Goal: Contribute content: Contribute content

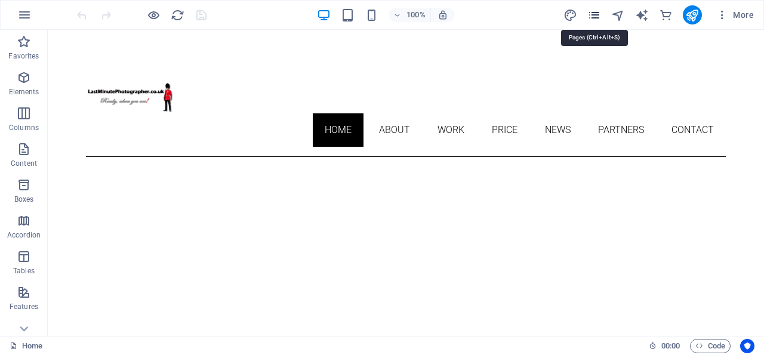
click at [595, 16] on icon "pages" at bounding box center [594, 15] width 14 height 14
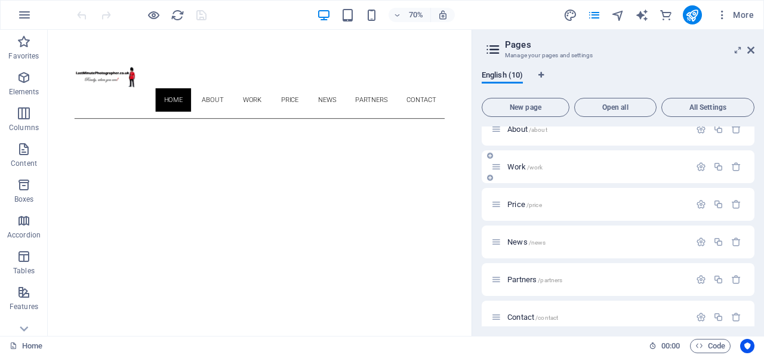
scroll to position [115, 0]
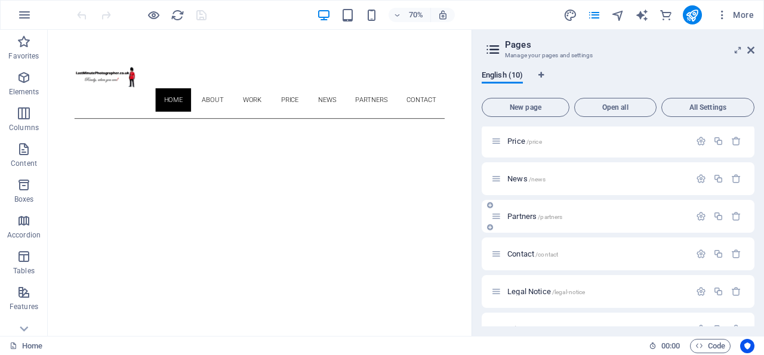
click at [526, 215] on span "Partners /partners" at bounding box center [534, 216] width 55 height 9
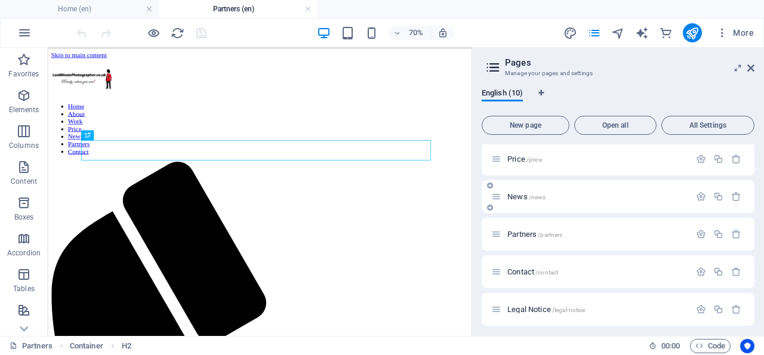
scroll to position [0, 0]
drag, startPoint x: 752, startPoint y: 67, endPoint x: 138, endPoint y: 103, distance: 614.2
click at [752, 67] on icon at bounding box center [750, 68] width 7 height 10
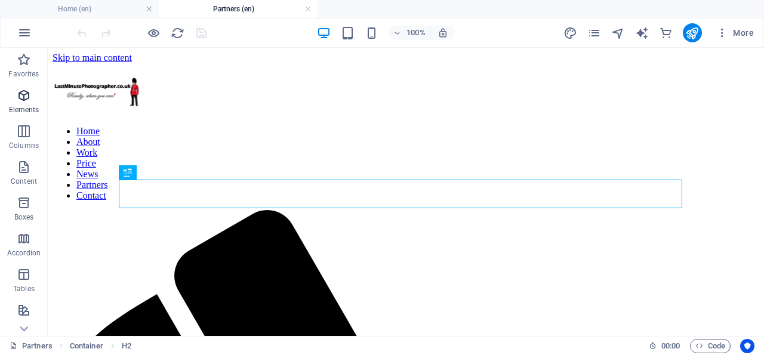
click at [26, 94] on icon "button" at bounding box center [24, 95] width 14 height 14
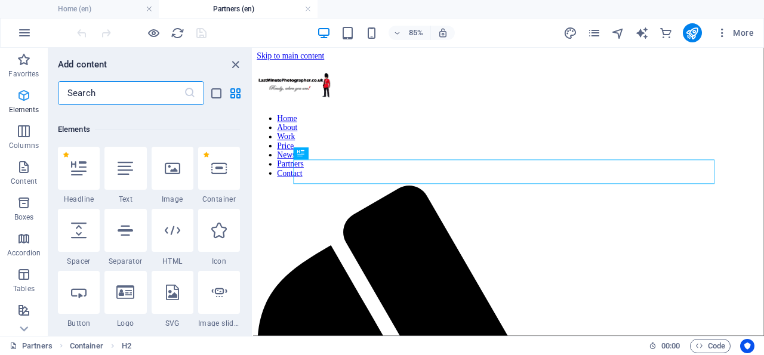
scroll to position [126, 0]
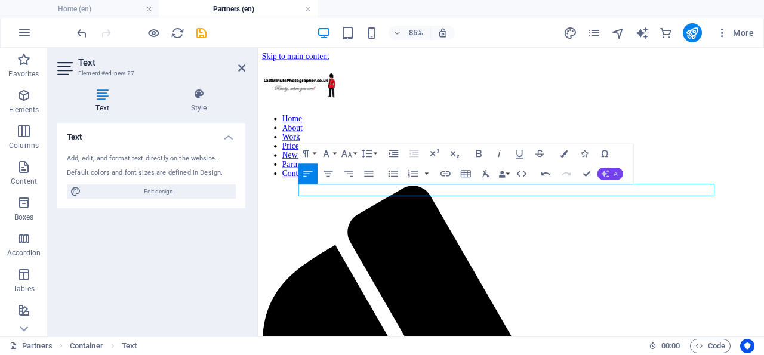
click at [611, 171] on button "AI" at bounding box center [610, 174] width 26 height 12
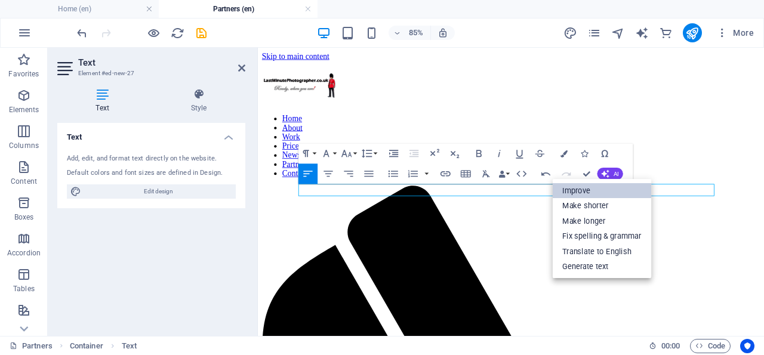
click at [596, 187] on link "Improve" at bounding box center [601, 191] width 99 height 16
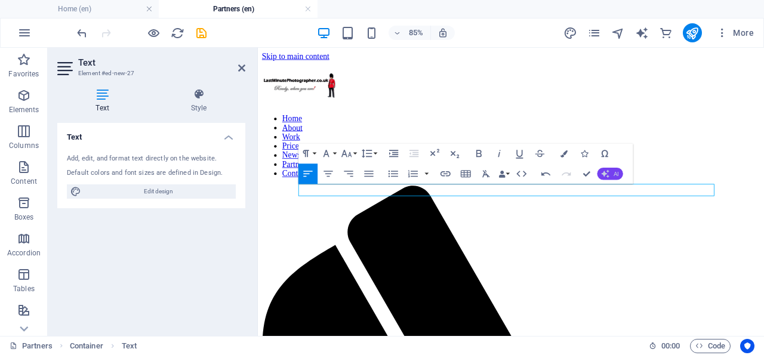
click at [610, 174] on button "AI" at bounding box center [610, 174] width 26 height 12
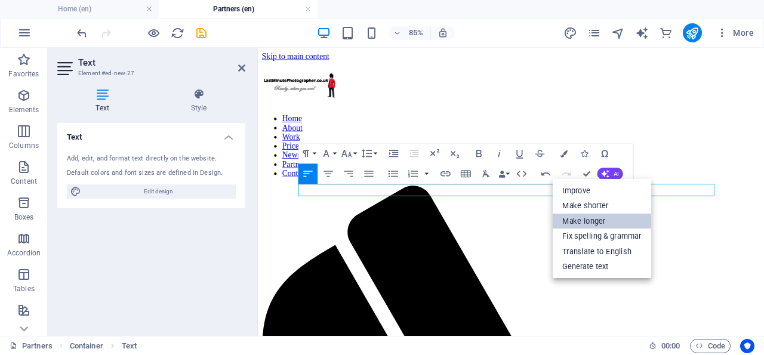
click at [597, 218] on link "Make longer" at bounding box center [601, 222] width 99 height 16
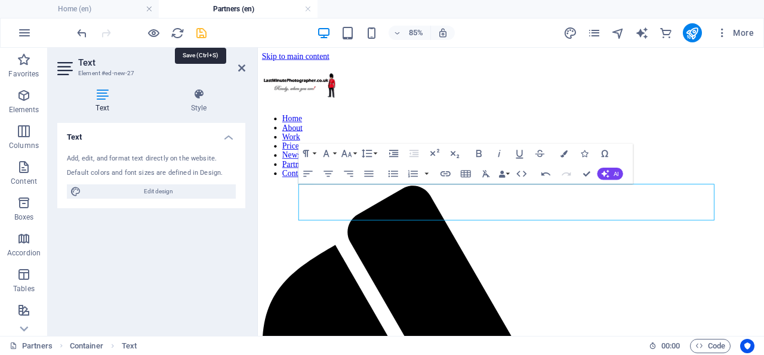
click at [201, 32] on icon "save" at bounding box center [201, 33] width 14 height 14
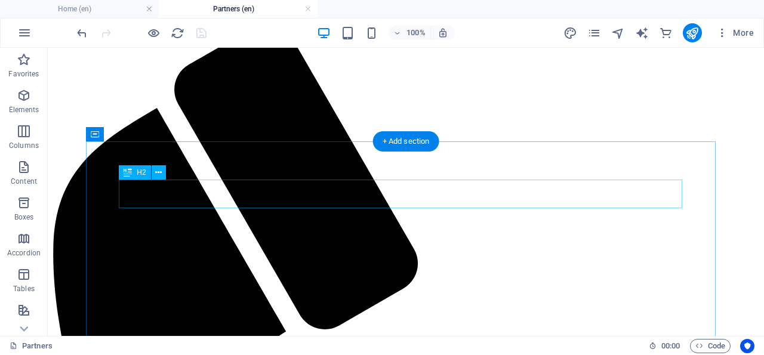
scroll to position [0, 0]
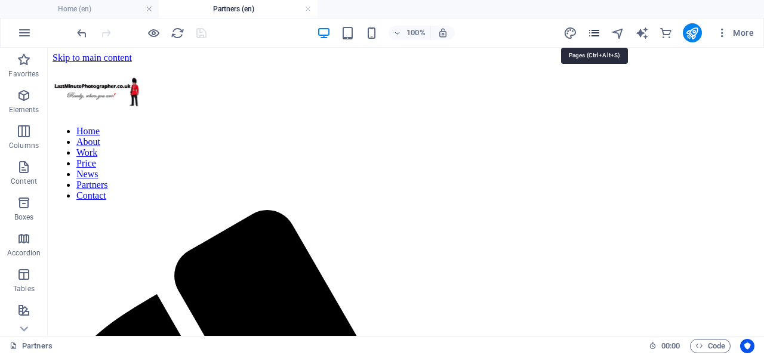
click at [596, 33] on icon "pages" at bounding box center [594, 33] width 14 height 14
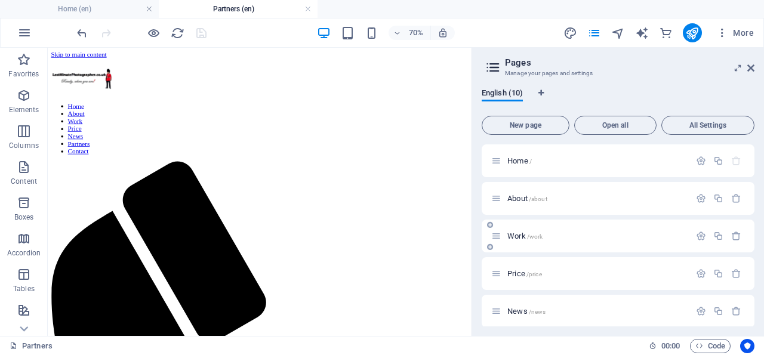
click at [549, 236] on p "Work /work" at bounding box center [596, 236] width 179 height 8
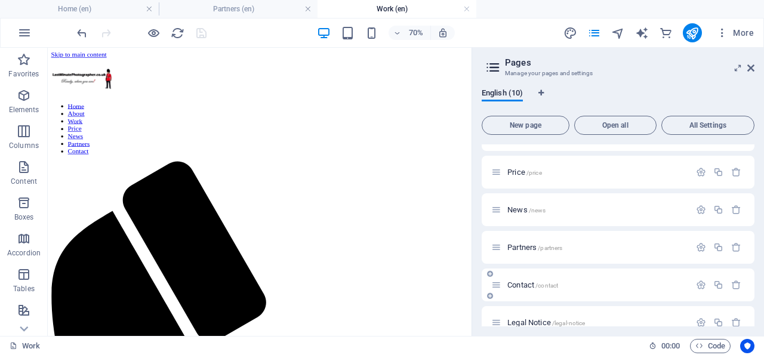
scroll to position [115, 0]
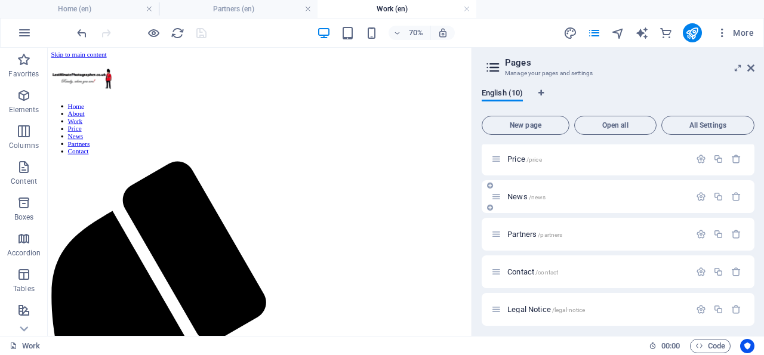
click at [546, 197] on p "News /news" at bounding box center [596, 197] width 179 height 8
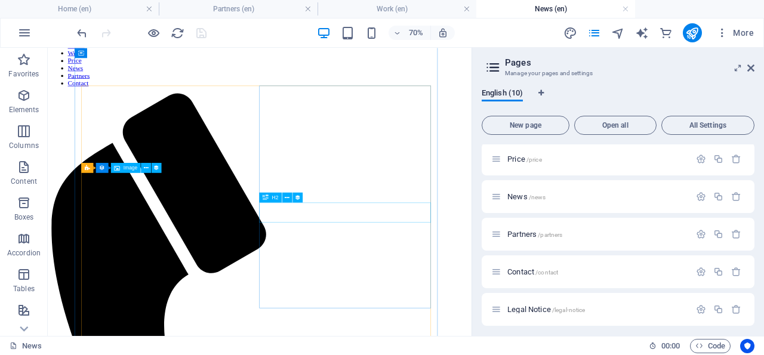
scroll to position [159, 0]
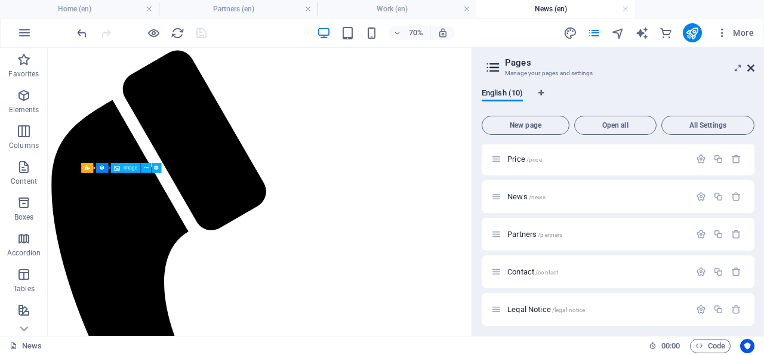
click at [750, 68] on icon at bounding box center [750, 68] width 7 height 10
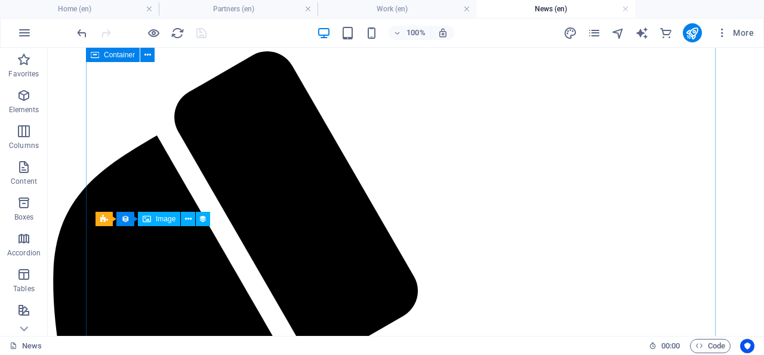
scroll to position [159, 0]
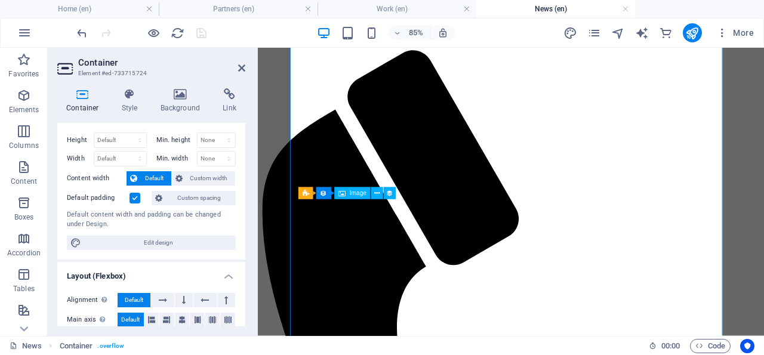
scroll to position [0, 0]
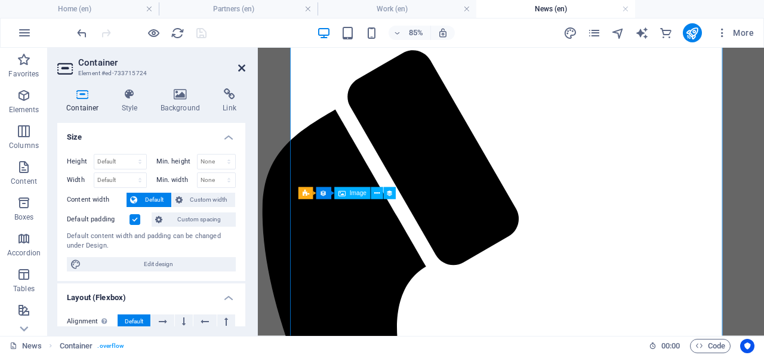
drag, startPoint x: 242, startPoint y: 64, endPoint x: 195, endPoint y: 22, distance: 63.0
click at [242, 64] on icon at bounding box center [241, 68] width 7 height 10
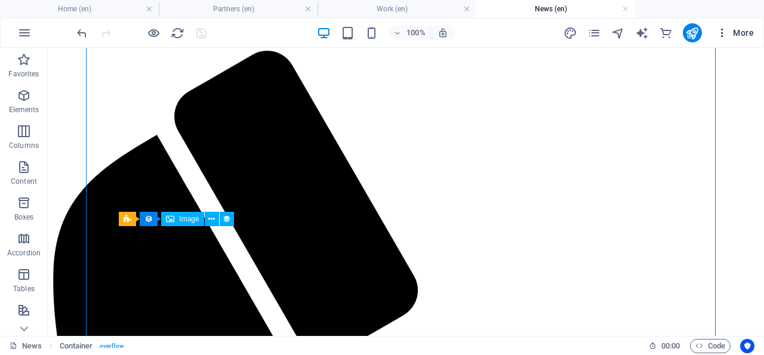
click at [724, 32] on icon "button" at bounding box center [722, 33] width 12 height 12
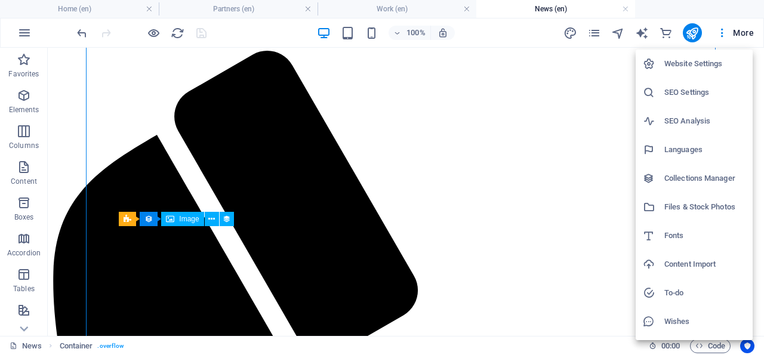
click at [596, 30] on div at bounding box center [382, 177] width 764 height 355
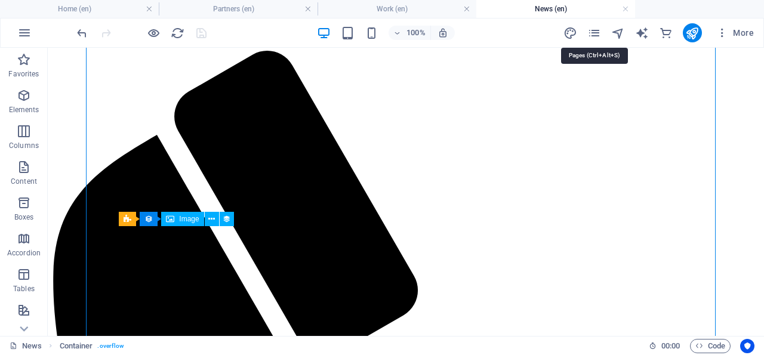
click at [595, 30] on icon "pages" at bounding box center [594, 33] width 14 height 14
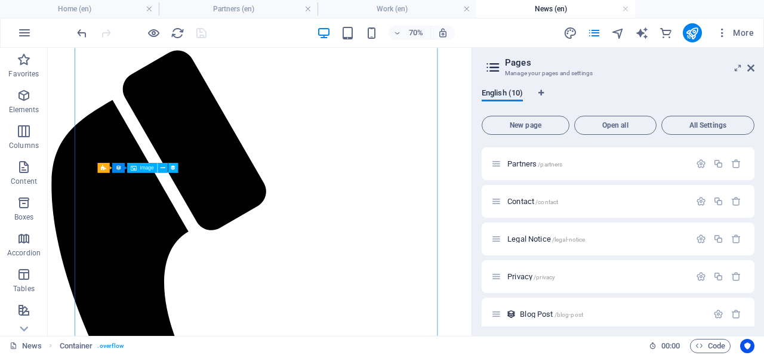
scroll to position [193, 0]
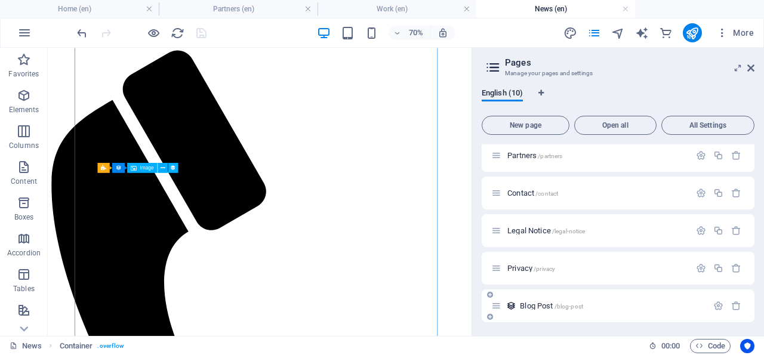
click at [578, 305] on span "/blog-post" at bounding box center [568, 306] width 29 height 7
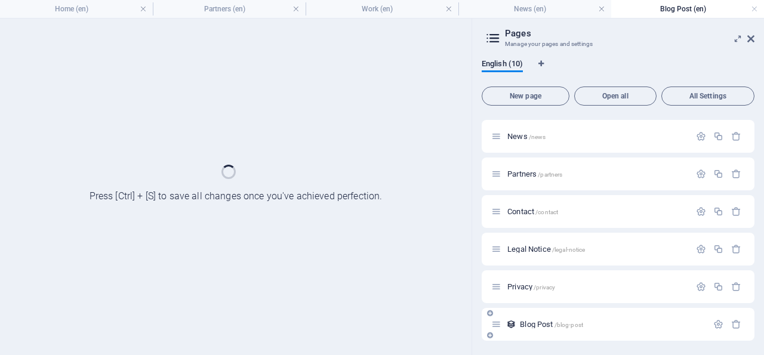
click at [578, 305] on div "Home / About /about Work /work Price /price News /news Partners /partners Conta…" at bounding box center [617, 155] width 273 height 371
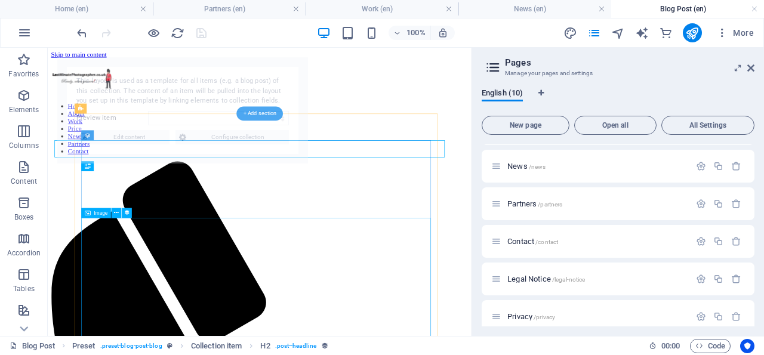
scroll to position [0, 0]
select select "683ef25d908aa8c82c05e9e1"
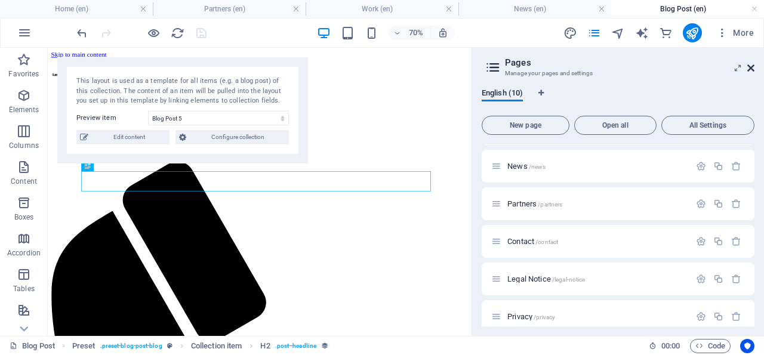
click at [750, 67] on icon at bounding box center [750, 68] width 7 height 10
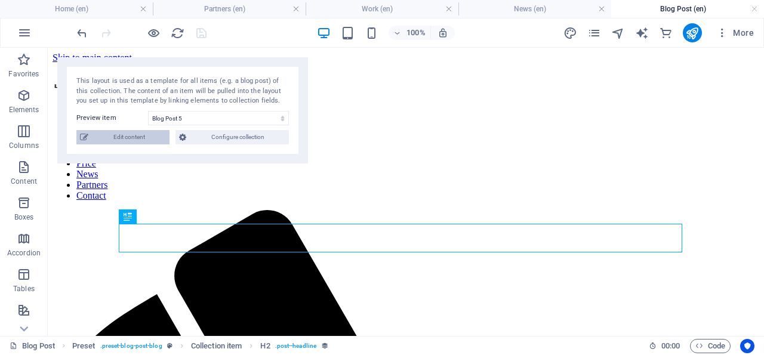
click at [130, 134] on span "Edit content" at bounding box center [129, 137] width 74 height 14
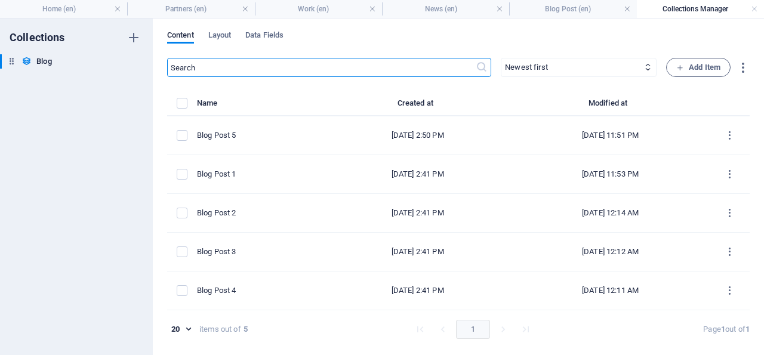
select select "Category 1"
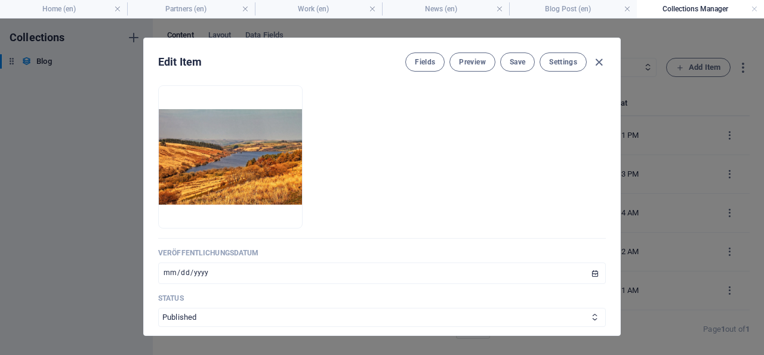
scroll to position [515, 0]
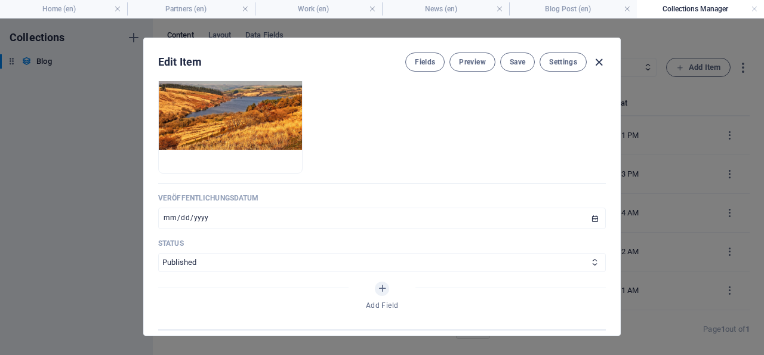
click at [599, 61] on icon "button" at bounding box center [599, 62] width 14 height 14
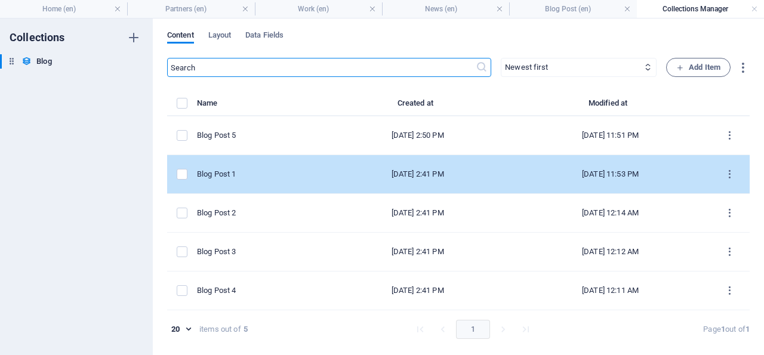
click at [234, 171] on div "Blog Post 1" at bounding box center [256, 174] width 118 height 11
select select "Category 2"
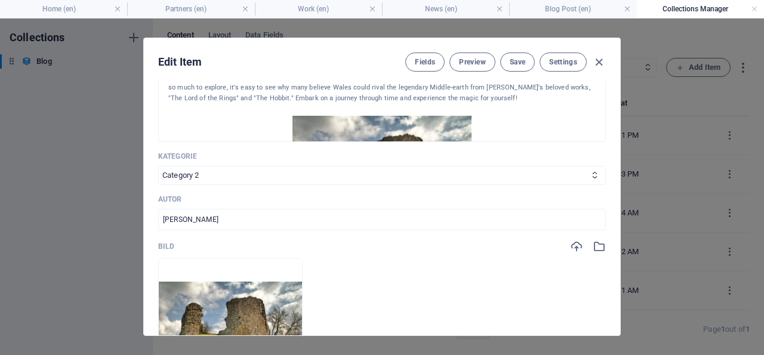
scroll to position [286, 0]
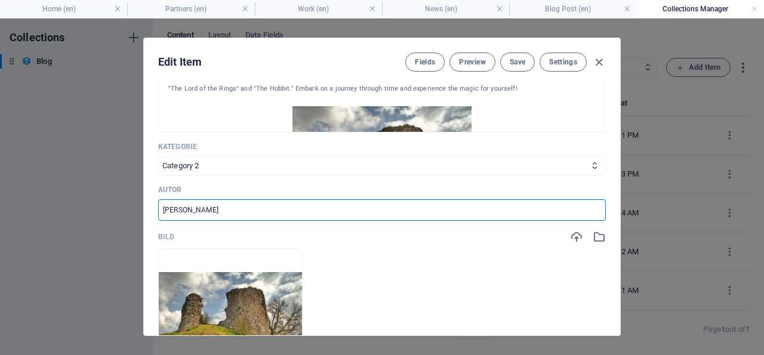
drag, startPoint x: 233, startPoint y: 227, endPoint x: 160, endPoint y: 224, distance: 72.3
click at [160, 221] on input "[PERSON_NAME]" at bounding box center [381, 209] width 447 height 21
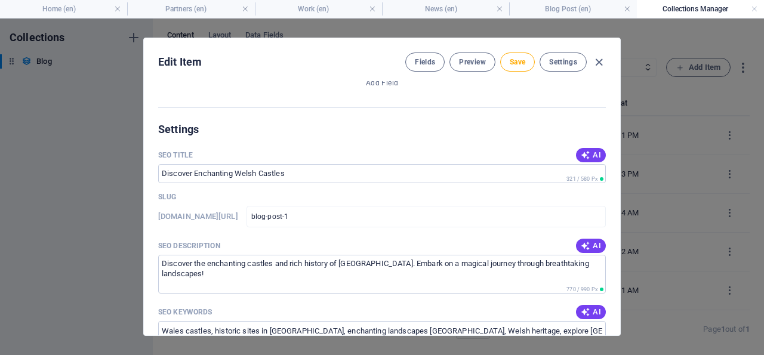
scroll to position [802, 0]
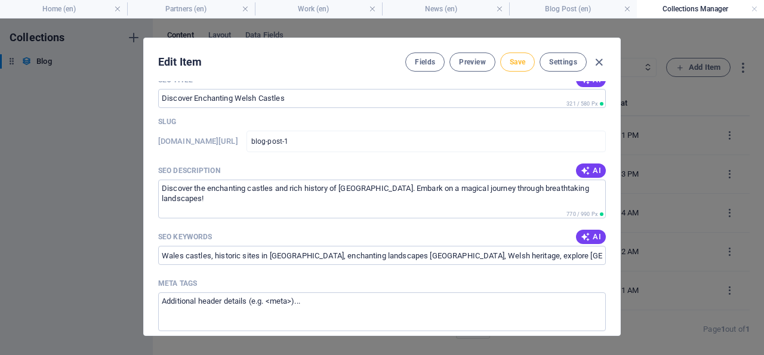
type input "[PERSON_NAME]"
click at [517, 61] on span "Save" at bounding box center [517, 62] width 16 height 10
click at [600, 59] on icon "button" at bounding box center [599, 62] width 14 height 14
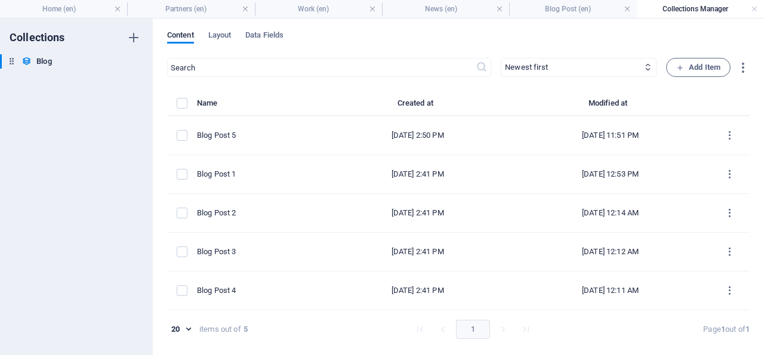
type input "[DATE]"
type input "blog-post-1"
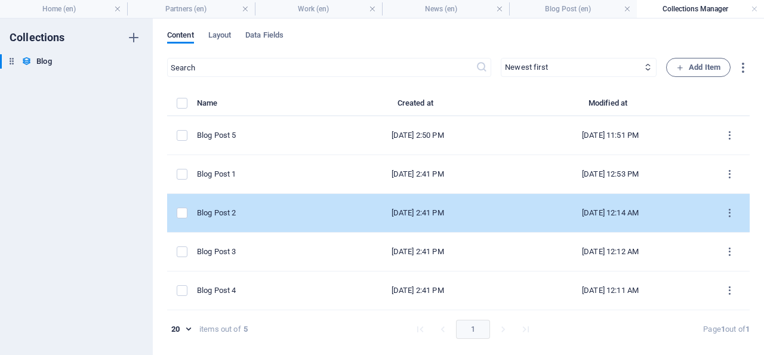
click at [221, 208] on div "Blog Post 2" at bounding box center [256, 213] width 118 height 11
select select "Category 2"
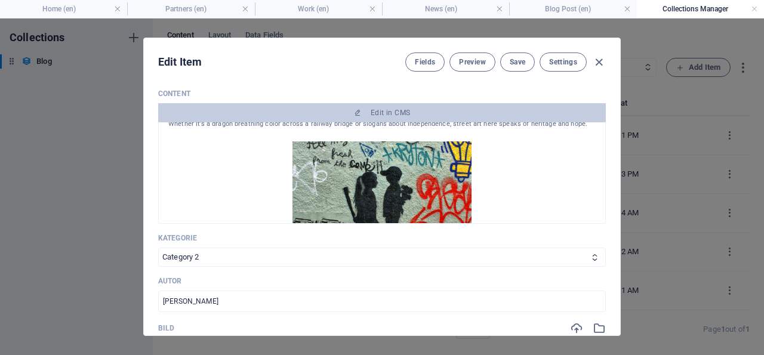
scroll to position [143, 0]
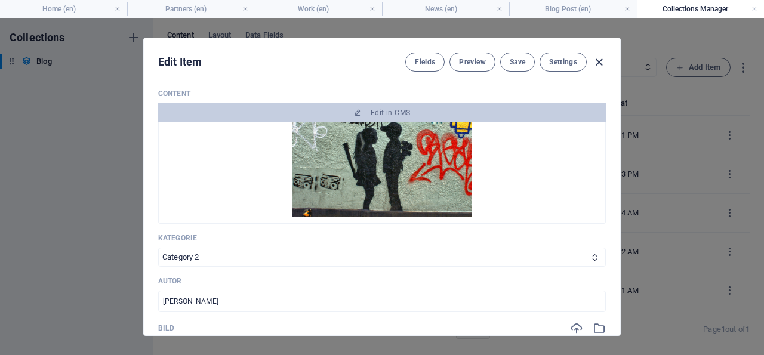
click at [602, 61] on icon "button" at bounding box center [599, 62] width 14 height 14
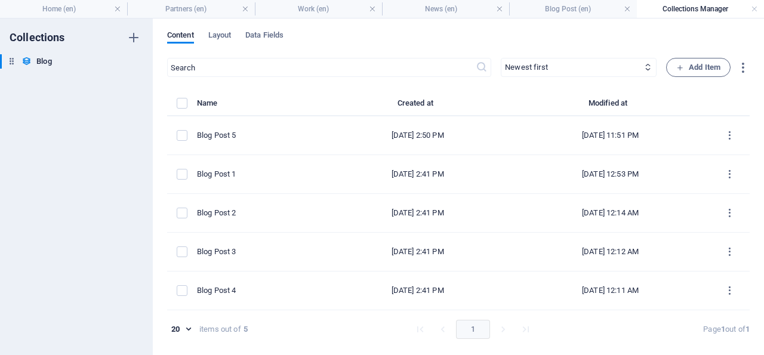
type input "[DATE]"
type input "blog-post-2"
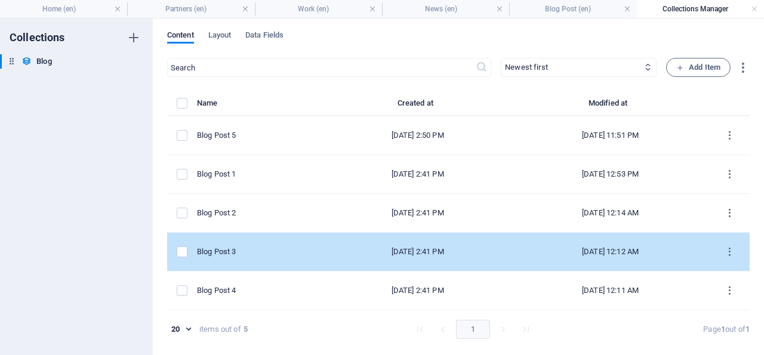
click at [215, 249] on div "Blog Post 3" at bounding box center [256, 251] width 118 height 11
select select "Category 1"
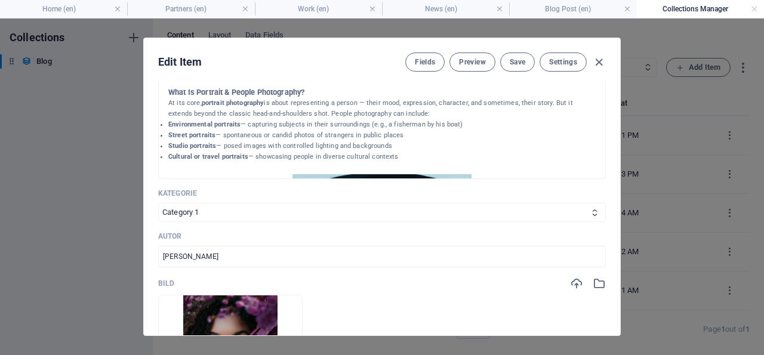
scroll to position [401, 0]
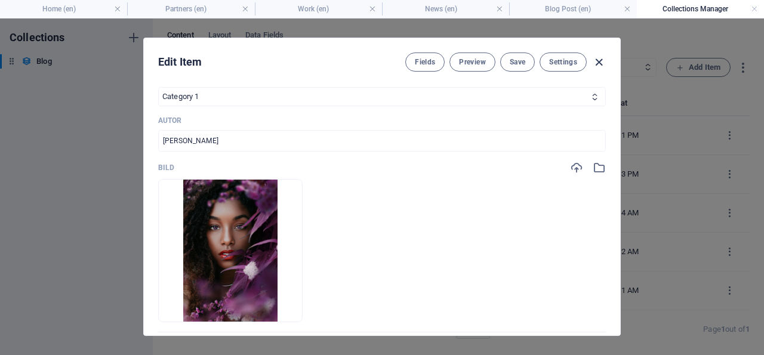
click at [599, 60] on icon "button" at bounding box center [599, 62] width 14 height 14
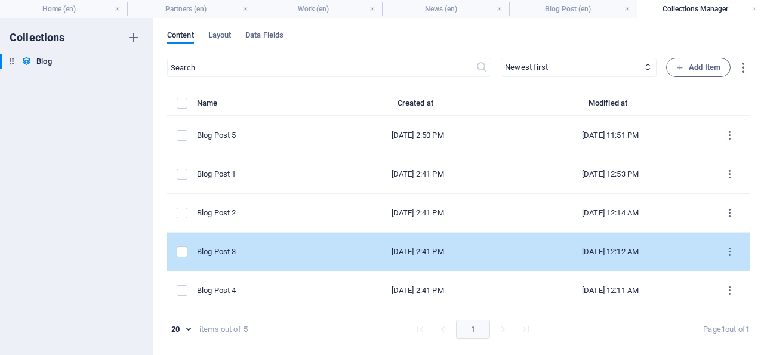
scroll to position [0, 0]
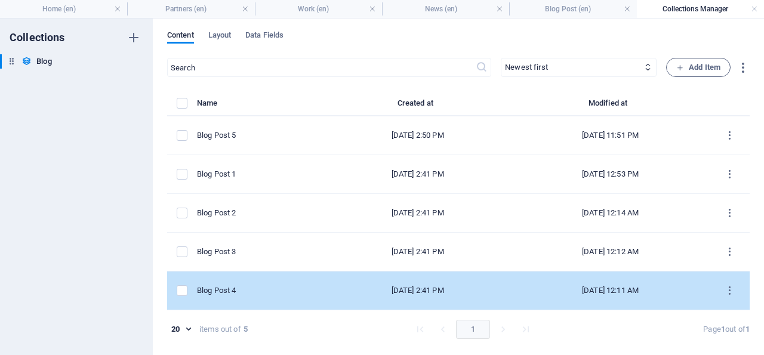
click at [227, 288] on div "Blog Post 4" at bounding box center [256, 290] width 118 height 11
select select "Category 2"
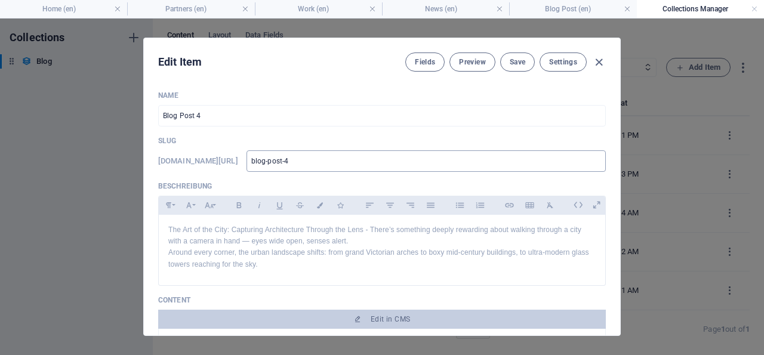
scroll to position [229, 0]
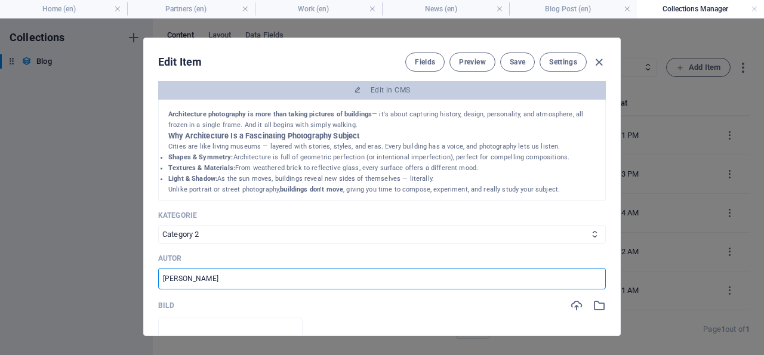
drag, startPoint x: 215, startPoint y: 292, endPoint x: 160, endPoint y: 295, distance: 55.0
click at [160, 289] on input "[PERSON_NAME]" at bounding box center [381, 278] width 447 height 21
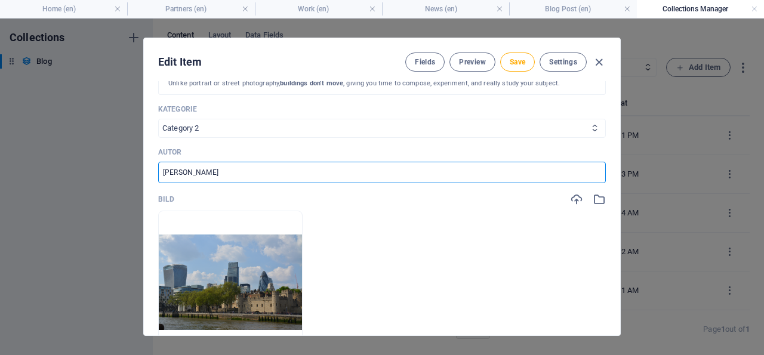
scroll to position [401, 0]
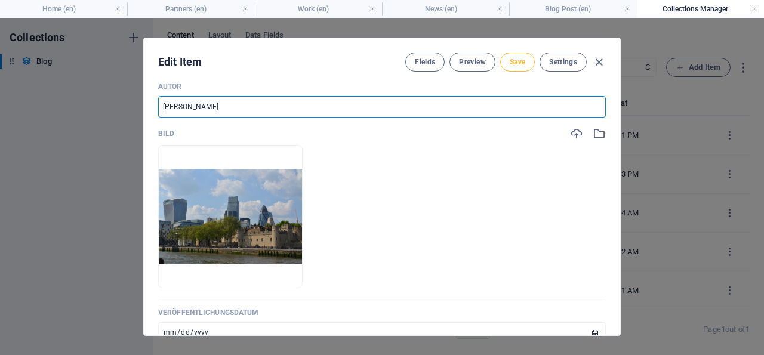
type input "[PERSON_NAME]"
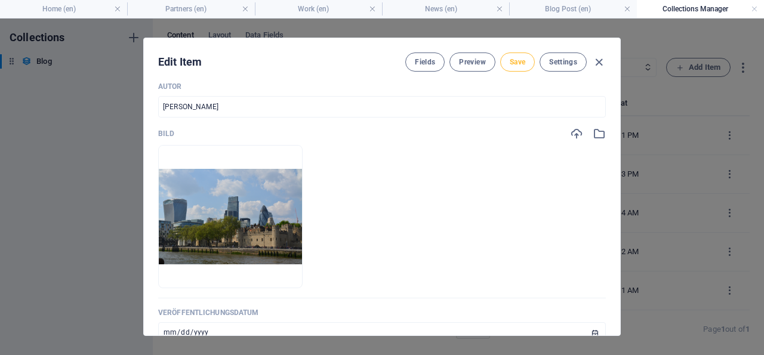
click at [520, 61] on span "Save" at bounding box center [517, 62] width 16 height 10
click at [600, 59] on icon "button" at bounding box center [599, 62] width 14 height 14
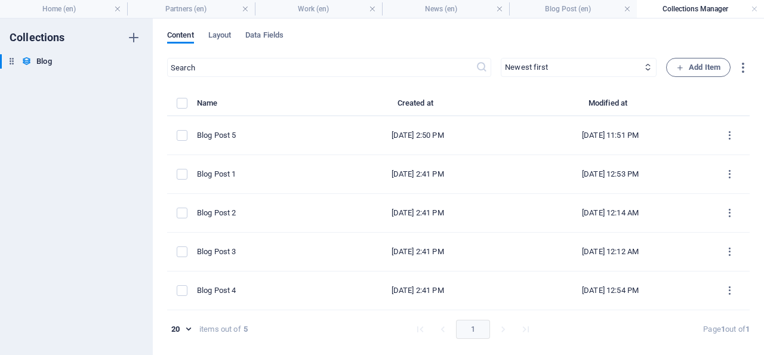
scroll to position [0, 0]
click at [47, 5] on h4 "Home (en)" at bounding box center [63, 8] width 127 height 13
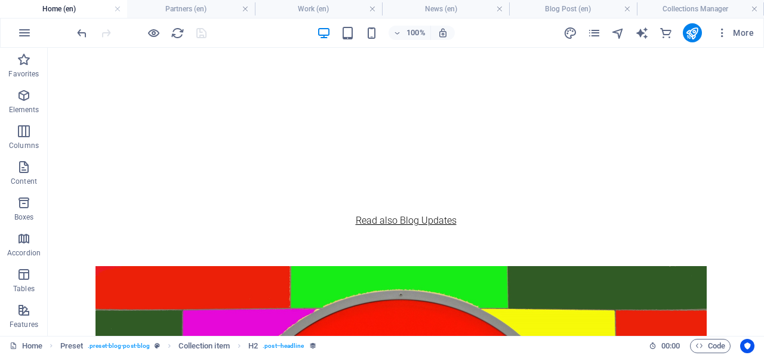
scroll to position [764, 0]
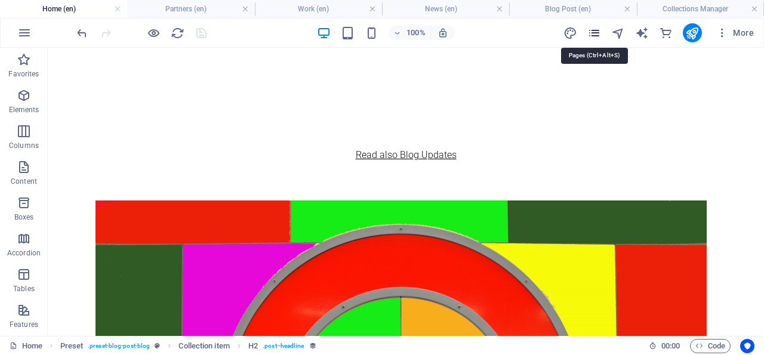
click at [595, 32] on icon "pages" at bounding box center [594, 33] width 14 height 14
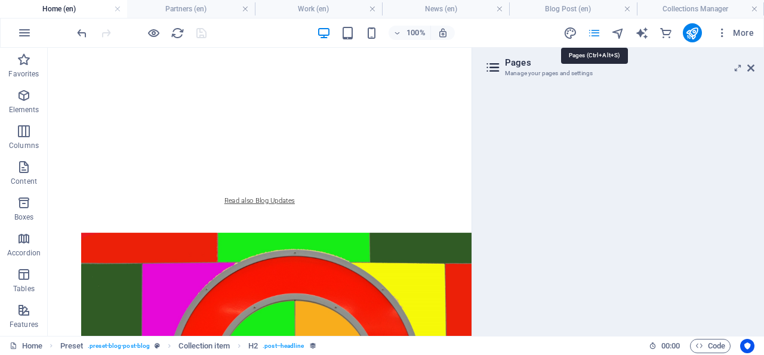
scroll to position [860, 0]
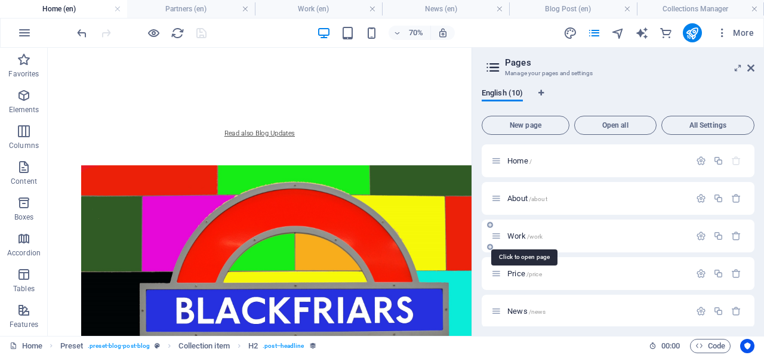
click at [530, 233] on span "/work" at bounding box center [535, 236] width 16 height 7
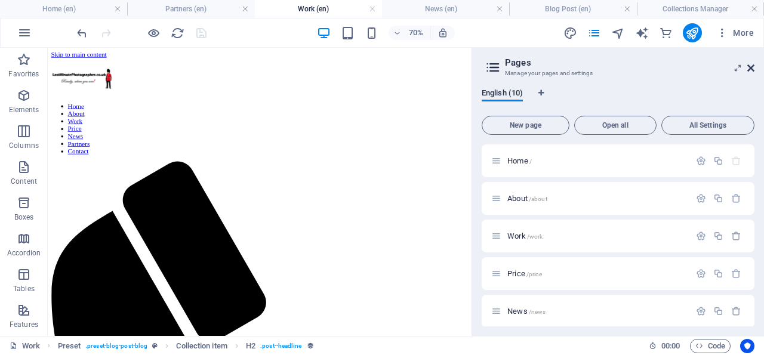
click at [751, 67] on icon at bounding box center [750, 68] width 7 height 10
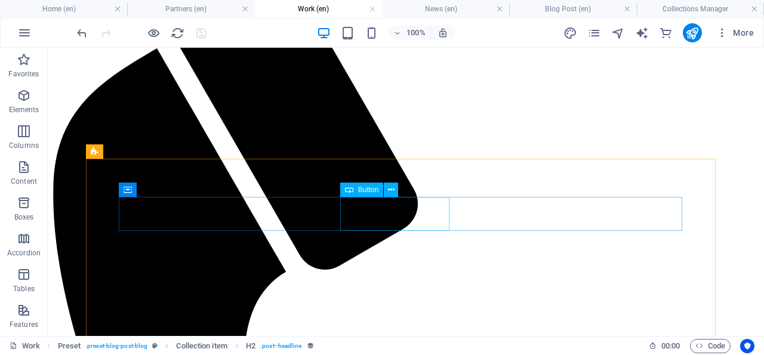
scroll to position [186, 0]
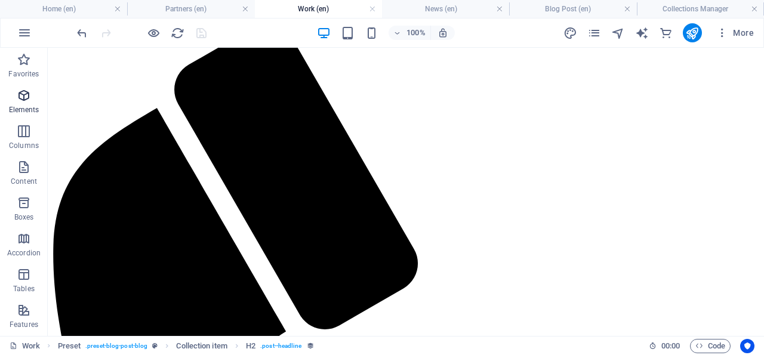
click at [23, 95] on icon "button" at bounding box center [24, 95] width 14 height 14
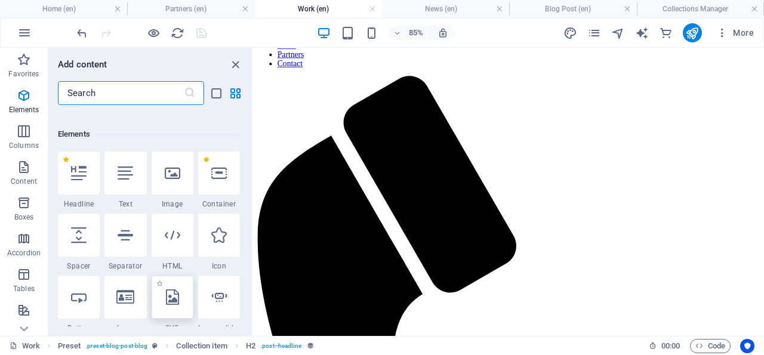
scroll to position [127, 0]
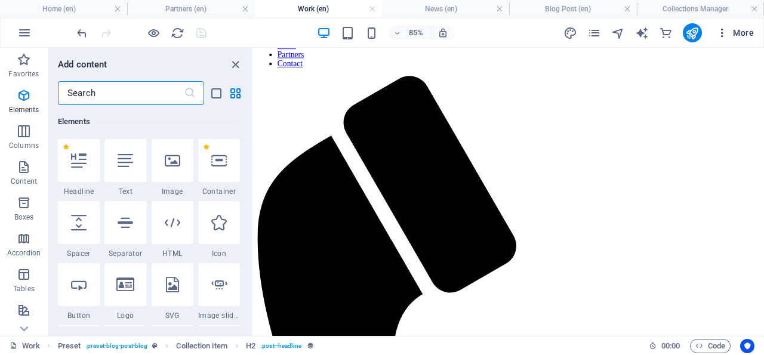
click at [726, 30] on icon "button" at bounding box center [722, 33] width 12 height 12
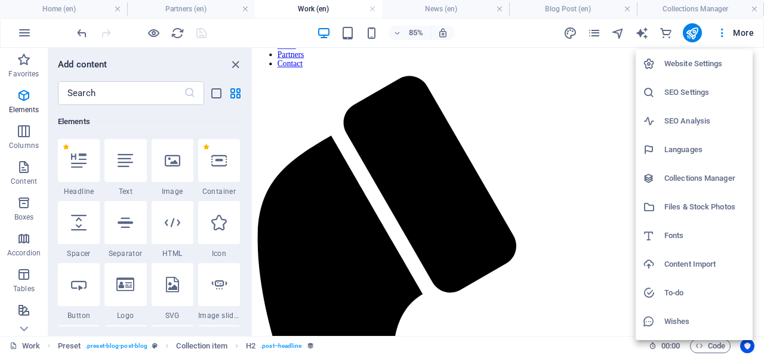
click at [677, 203] on h6 "Files & Stock Photos" at bounding box center [704, 207] width 81 height 14
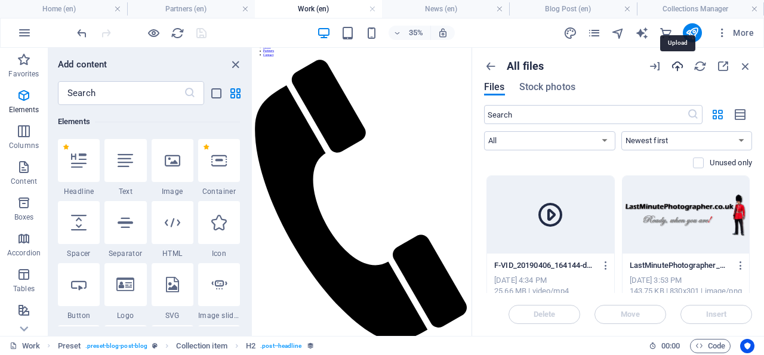
click at [678, 65] on icon "button" at bounding box center [676, 66] width 13 height 13
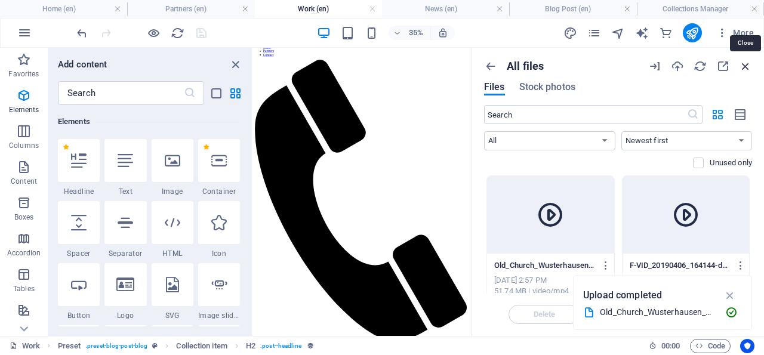
drag, startPoint x: 745, startPoint y: 64, endPoint x: 13, endPoint y: 32, distance: 732.6
click at [745, 64] on icon "button" at bounding box center [744, 66] width 13 height 13
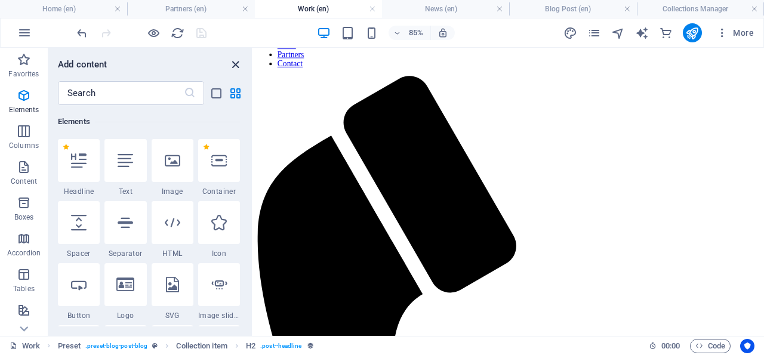
click at [234, 64] on icon "close panel" at bounding box center [235, 65] width 14 height 14
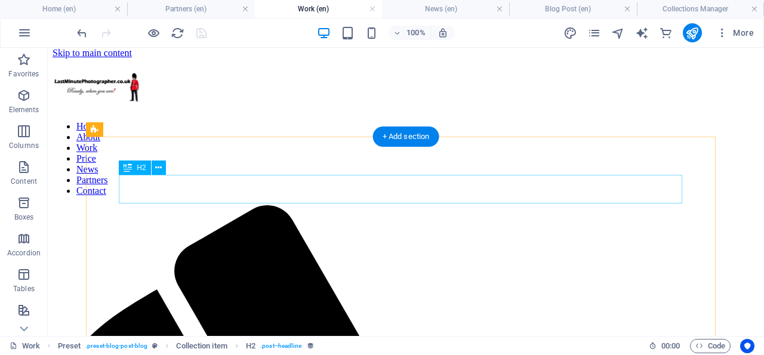
scroll to position [67, 0]
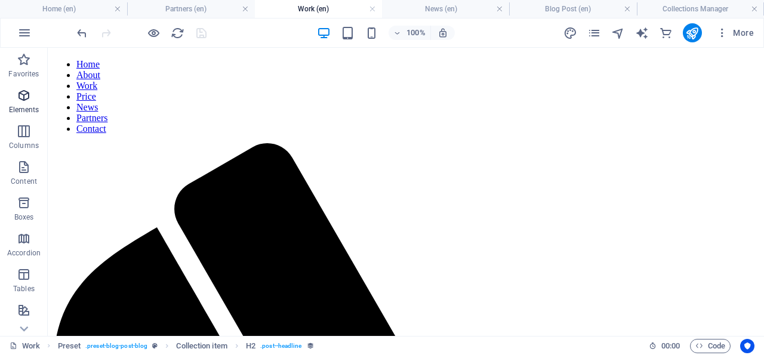
click at [20, 94] on icon "button" at bounding box center [24, 95] width 14 height 14
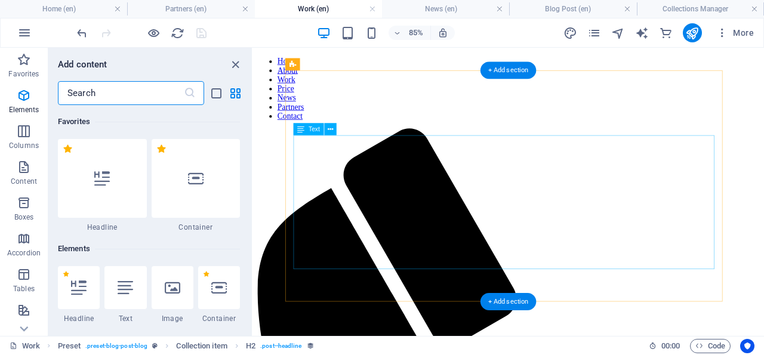
scroll to position [127, 0]
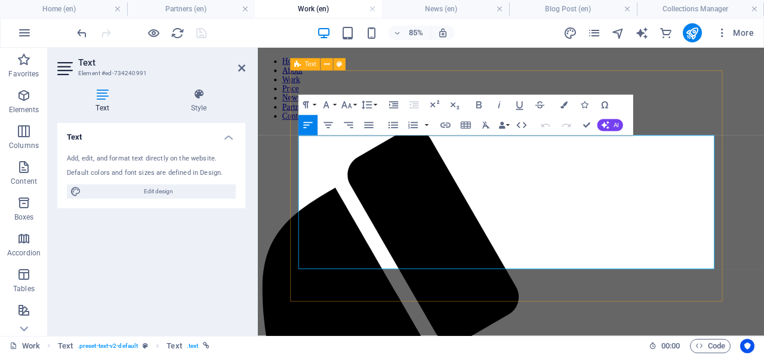
drag, startPoint x: 335, startPoint y: 172, endPoint x: 336, endPoint y: 181, distance: 9.6
copy div "Welcome to [DOMAIN_NAME]! Here, we are proud to specialize in providing excepti…"
click at [243, 66] on icon at bounding box center [241, 68] width 7 height 10
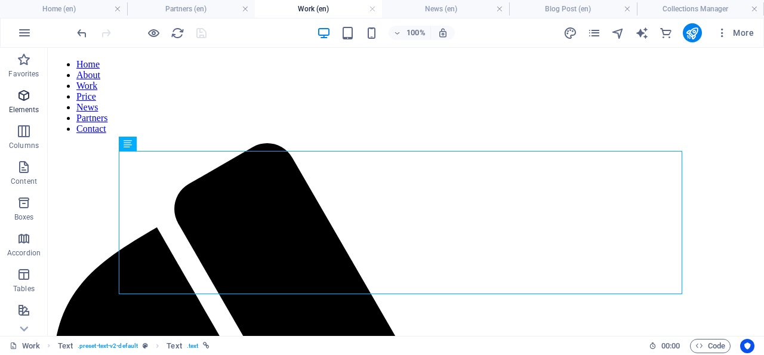
click at [22, 91] on icon "button" at bounding box center [24, 95] width 14 height 14
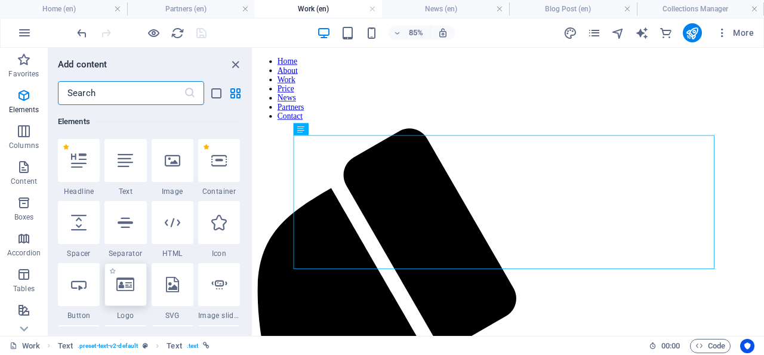
scroll to position [126, 0]
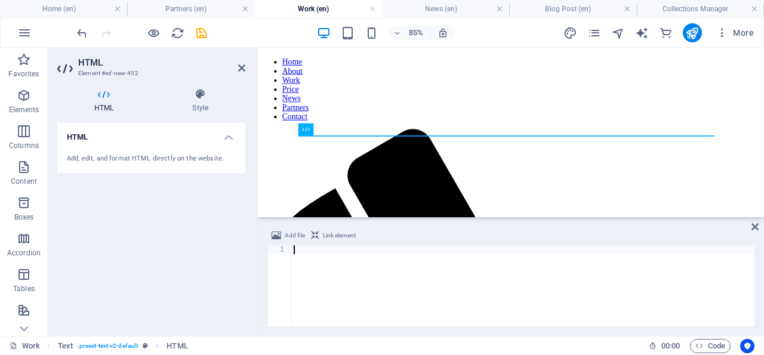
paste textarea
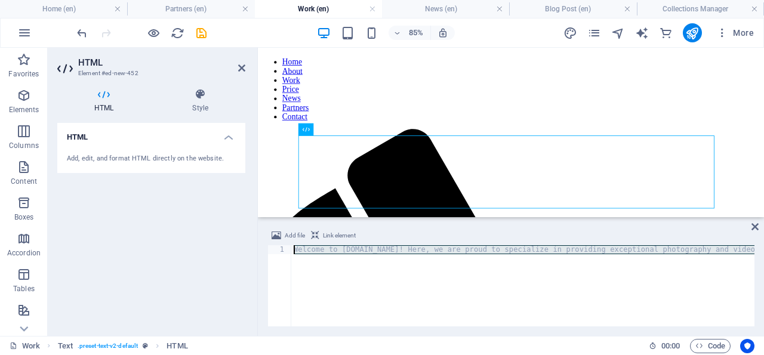
scroll to position [0, 0]
drag, startPoint x: 749, startPoint y: 249, endPoint x: 285, endPoint y: 245, distance: 464.1
click at [291, 245] on div "Welcome to [DOMAIN_NAME]! Here, we are proud to specialize in providing excepti…" at bounding box center [522, 285] width 463 height 81
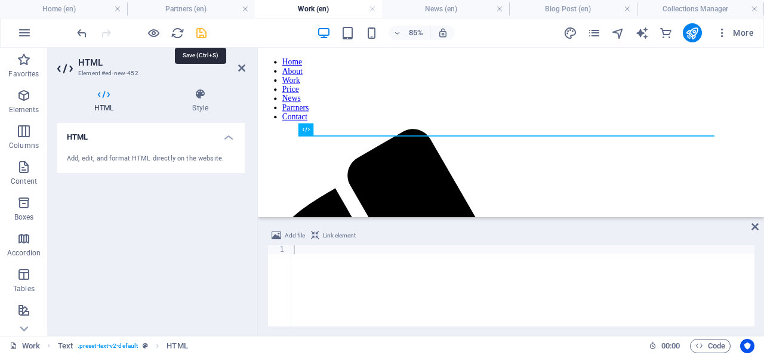
drag, startPoint x: 201, startPoint y: 32, endPoint x: 540, endPoint y: 220, distance: 387.4
click at [201, 32] on icon "save" at bounding box center [201, 33] width 14 height 14
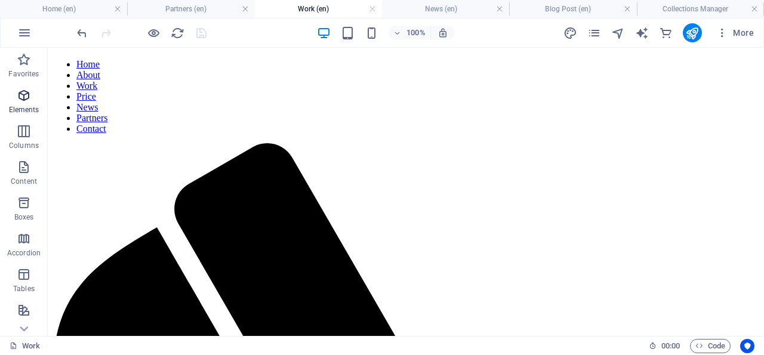
click at [24, 93] on icon "button" at bounding box center [24, 95] width 14 height 14
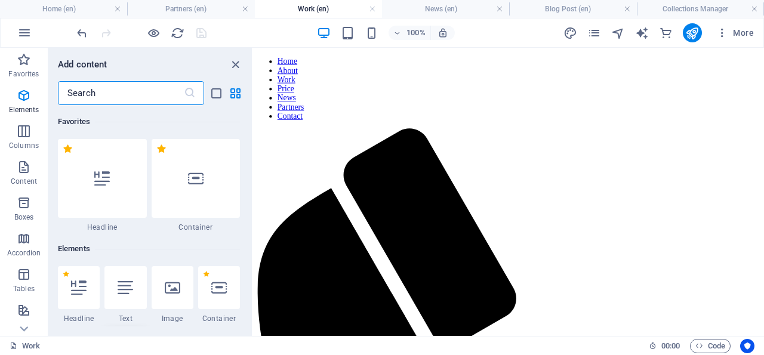
scroll to position [127, 0]
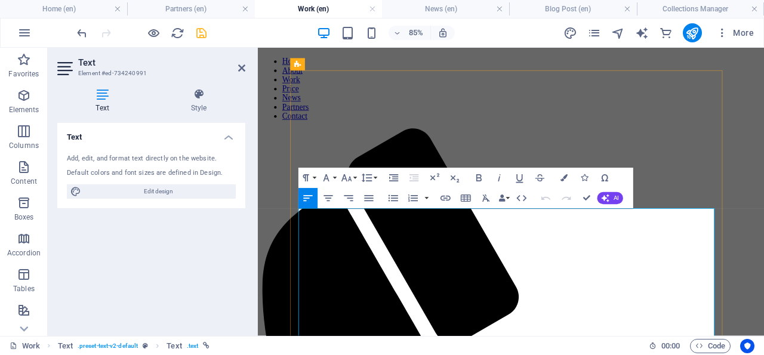
drag, startPoint x: 404, startPoint y: 315, endPoint x: 308, endPoint y: 239, distance: 122.3
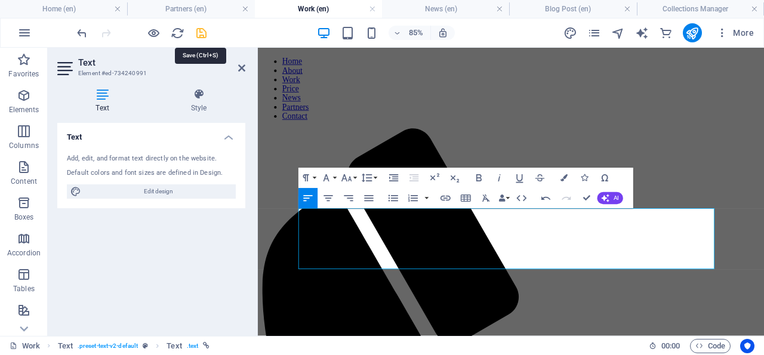
click at [202, 30] on icon "save" at bounding box center [201, 33] width 14 height 14
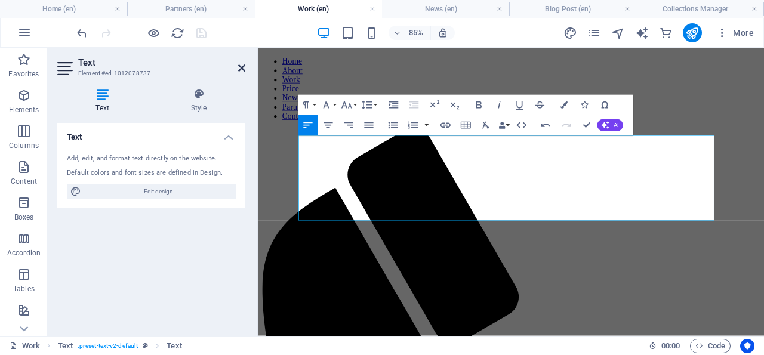
drag, startPoint x: 242, startPoint y: 67, endPoint x: 190, endPoint y: 27, distance: 65.5
click at [242, 67] on icon at bounding box center [241, 68] width 7 height 10
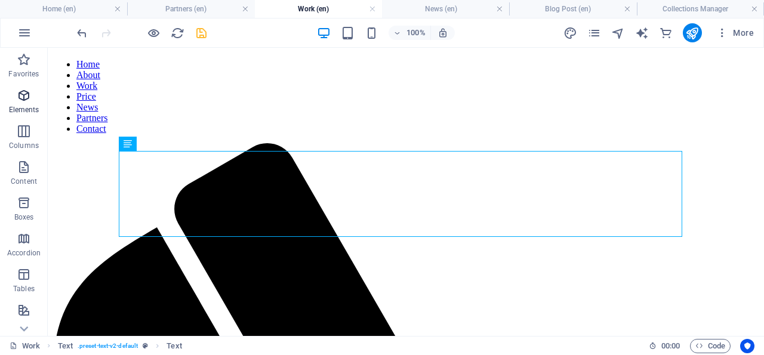
click at [25, 94] on icon "button" at bounding box center [24, 95] width 14 height 14
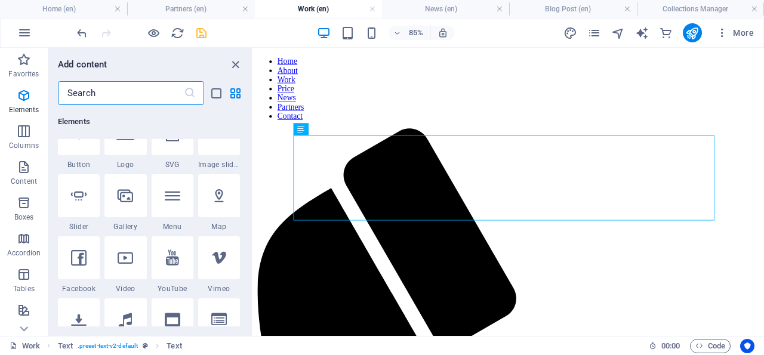
scroll to position [298, 0]
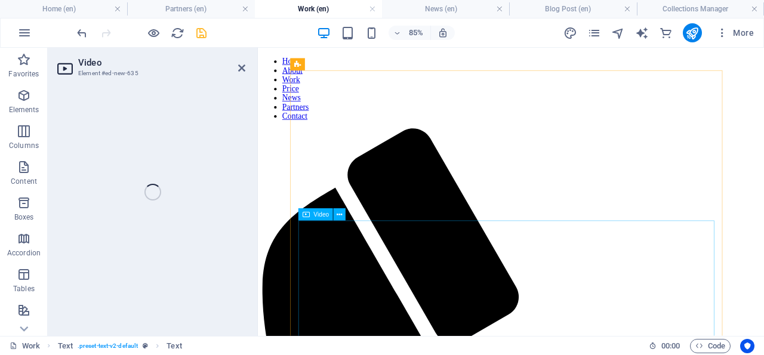
select select "%"
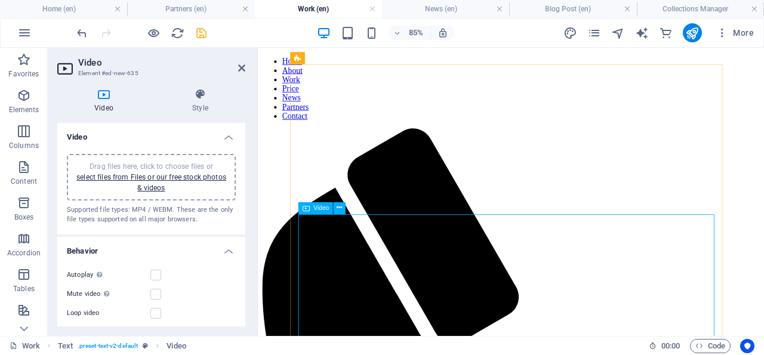
scroll to position [190, 0]
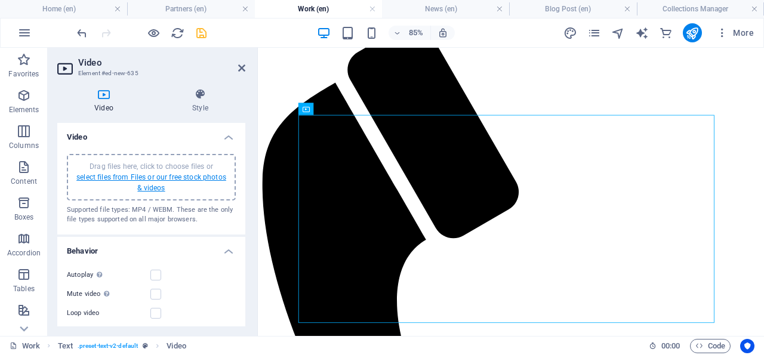
click at [147, 178] on link "select files from Files or our free stock photos & videos" at bounding box center [151, 182] width 150 height 19
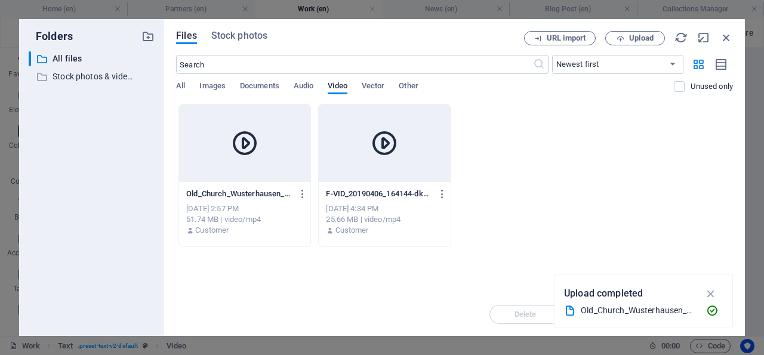
click at [256, 145] on icon at bounding box center [244, 143] width 29 height 29
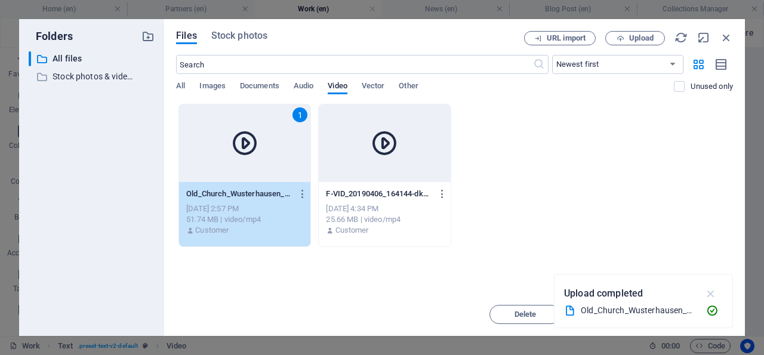
click at [712, 293] on icon "button" at bounding box center [711, 293] width 14 height 13
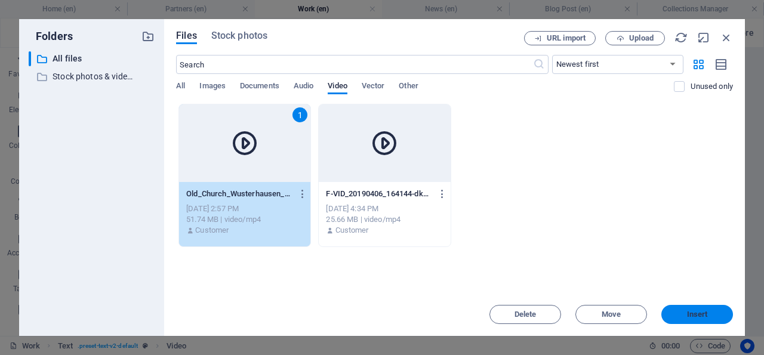
drag, startPoint x: 698, startPoint y: 313, endPoint x: 403, endPoint y: 242, distance: 303.2
click at [698, 313] on span "Insert" at bounding box center [697, 314] width 21 height 7
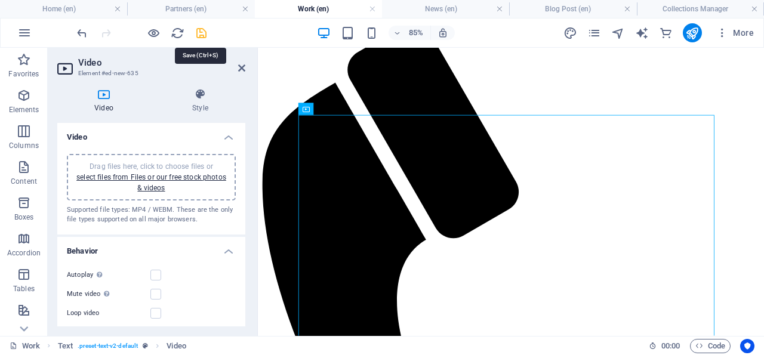
click at [200, 33] on icon "save" at bounding box center [201, 33] width 14 height 14
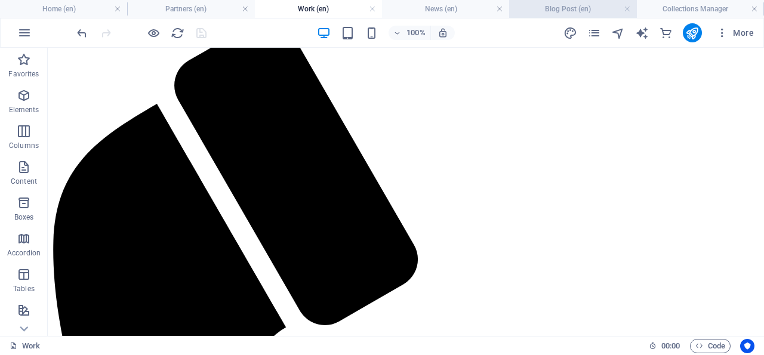
click at [572, 9] on h4 "Blog Post (en)" at bounding box center [572, 8] width 127 height 13
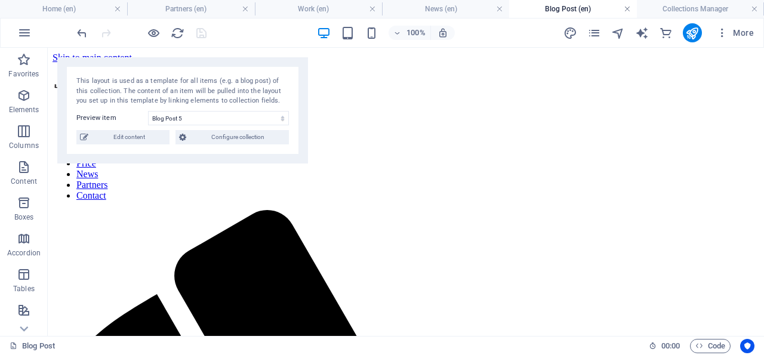
click at [626, 8] on link at bounding box center [626, 9] width 7 height 11
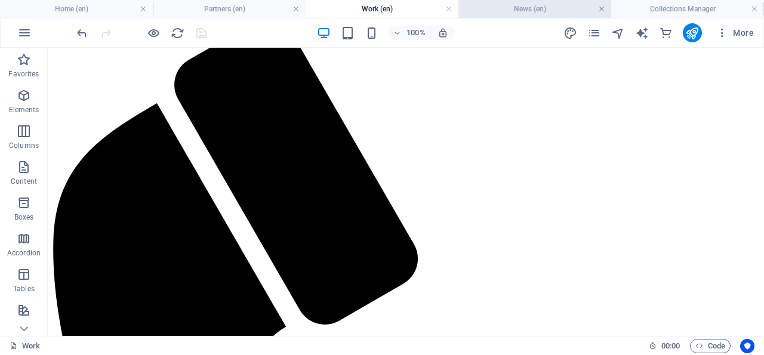
click at [601, 8] on link at bounding box center [601, 9] width 7 height 11
click at [625, 8] on link at bounding box center [625, 9] width 7 height 11
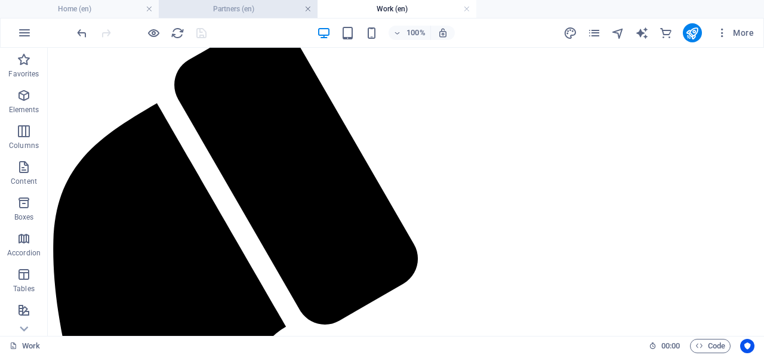
click at [307, 8] on link at bounding box center [307, 9] width 7 height 11
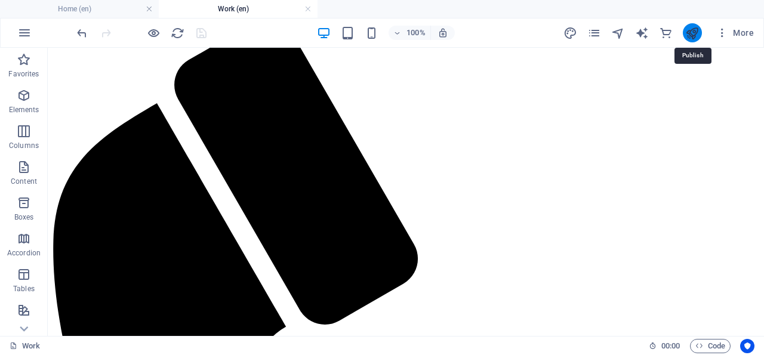
click at [695, 30] on icon "publish" at bounding box center [692, 33] width 14 height 14
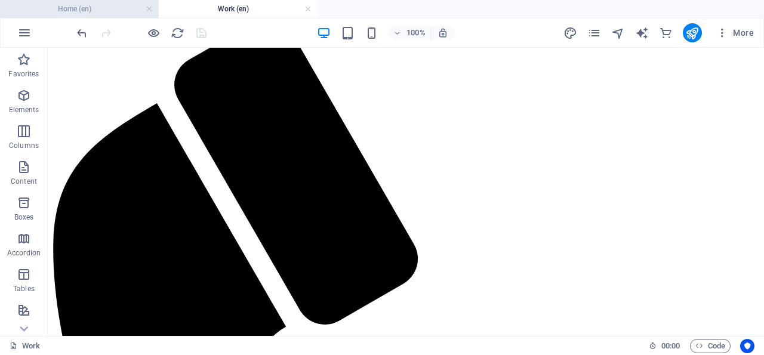
click at [94, 16] on li "Home (en)" at bounding box center [79, 9] width 159 height 18
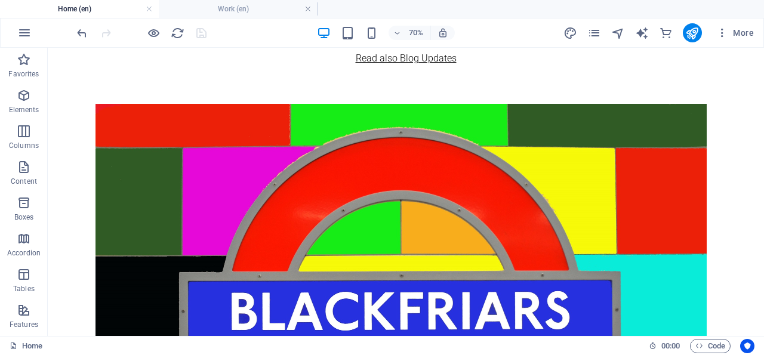
scroll to position [731, 0]
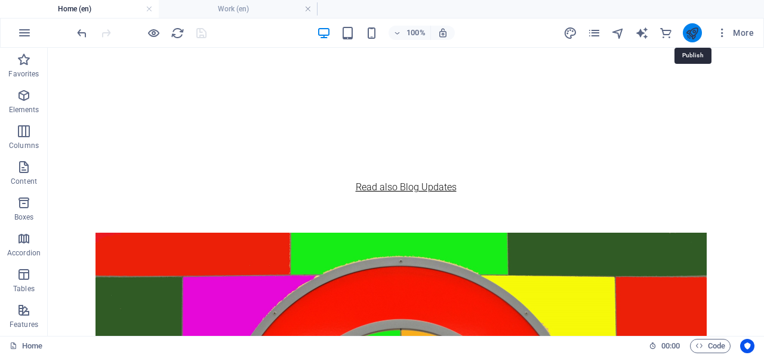
click at [693, 30] on icon "publish" at bounding box center [692, 33] width 14 height 14
